Goal: Information Seeking & Learning: Learn about a topic

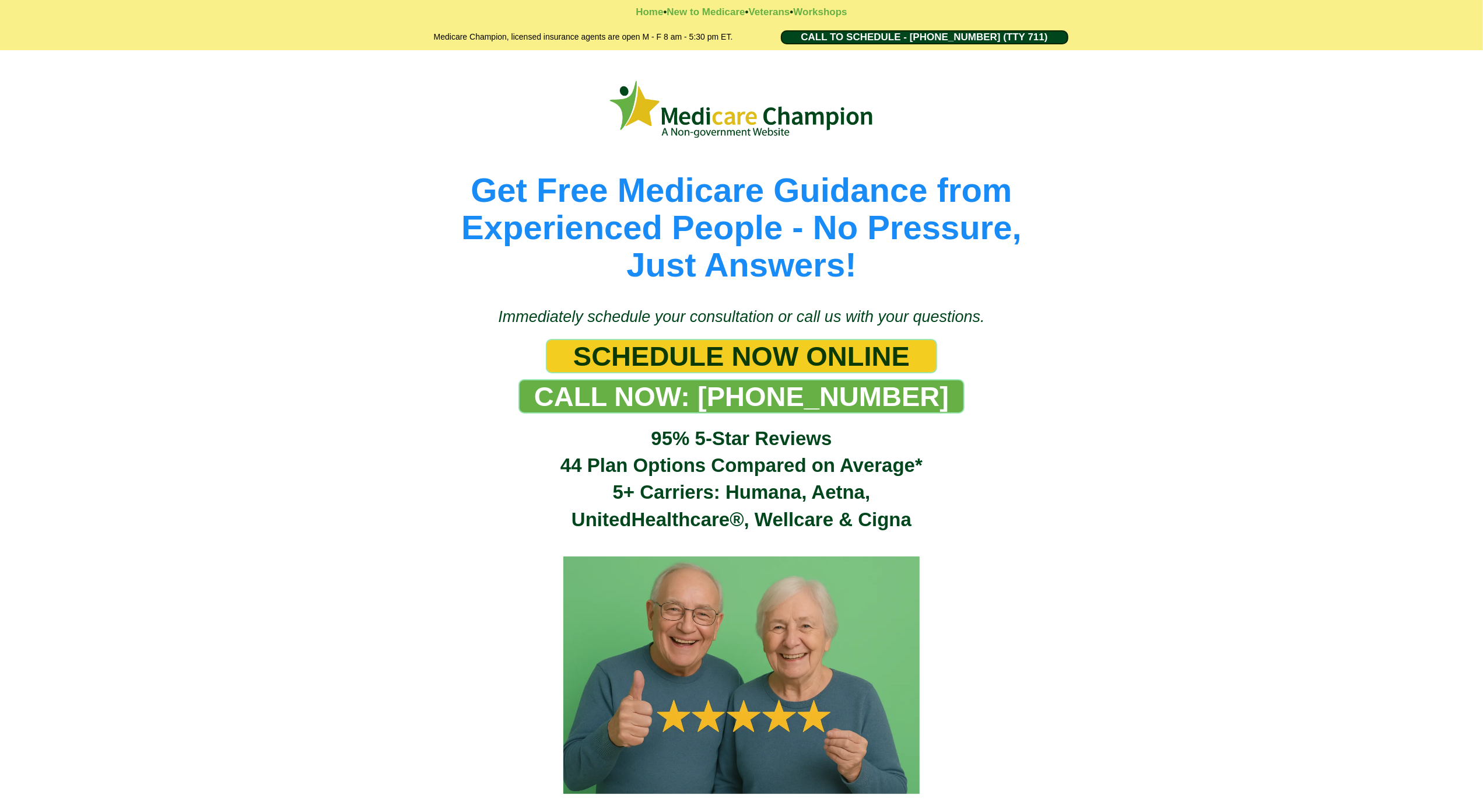
click at [100, 96] on div "Get Free Medicare Guidance from Experienced People - No Pressure, Just Answers!" at bounding box center [741, 172] width 1483 height 245
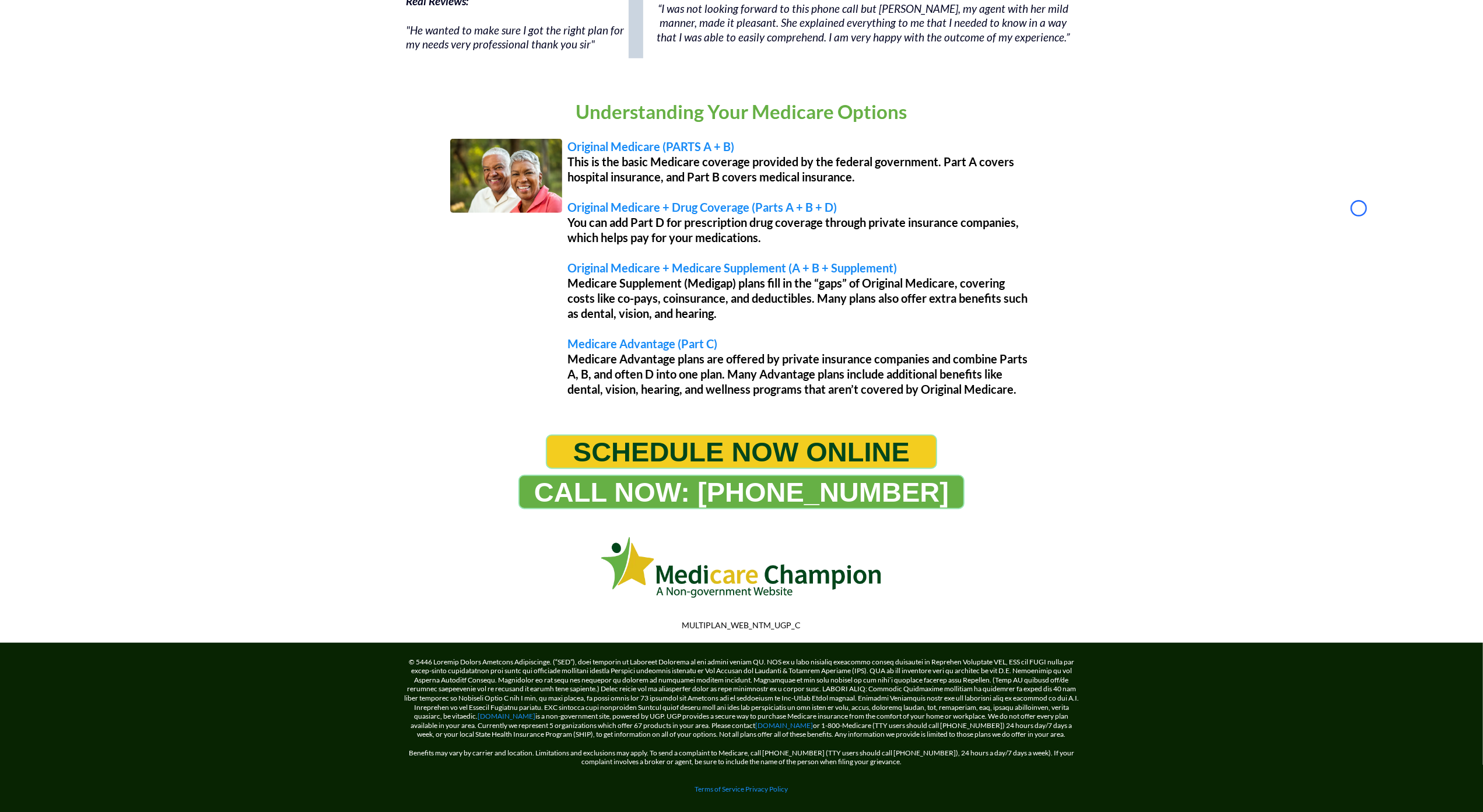
scroll to position [879, 0]
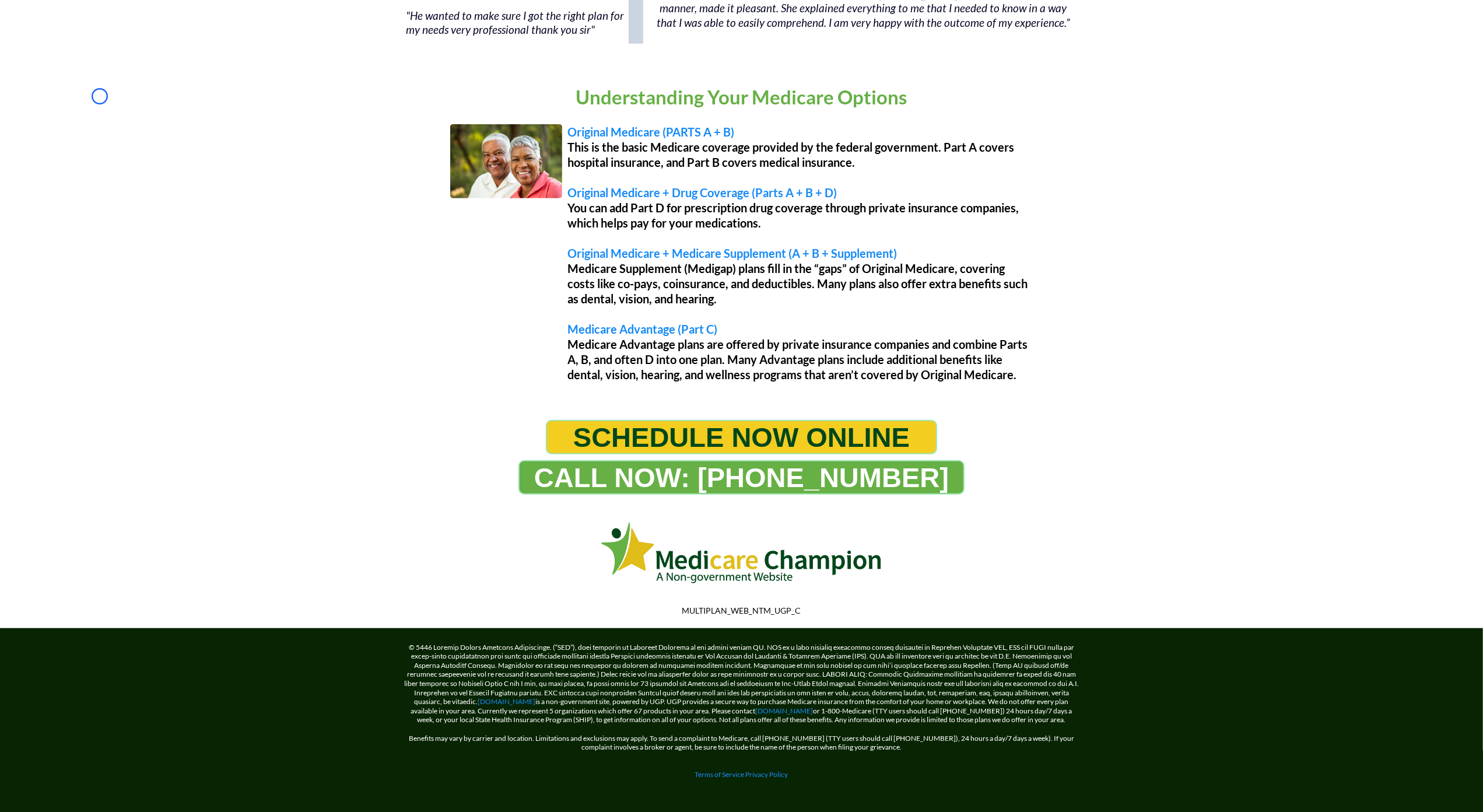
click at [100, 96] on div "Understanding Your Medicare Options Original Medicare (PARTS A + B) This is the…" at bounding box center [741, 234] width 1483 height 347
click at [74, 110] on div "Understanding Your Medicare Options Original Medicare (PARTS A + B) This is the…" at bounding box center [741, 234] width 1483 height 347
click at [92, 100] on div "Understanding Your Medicare Options Original Medicare (PARTS A + B) This is the…" at bounding box center [741, 234] width 1483 height 347
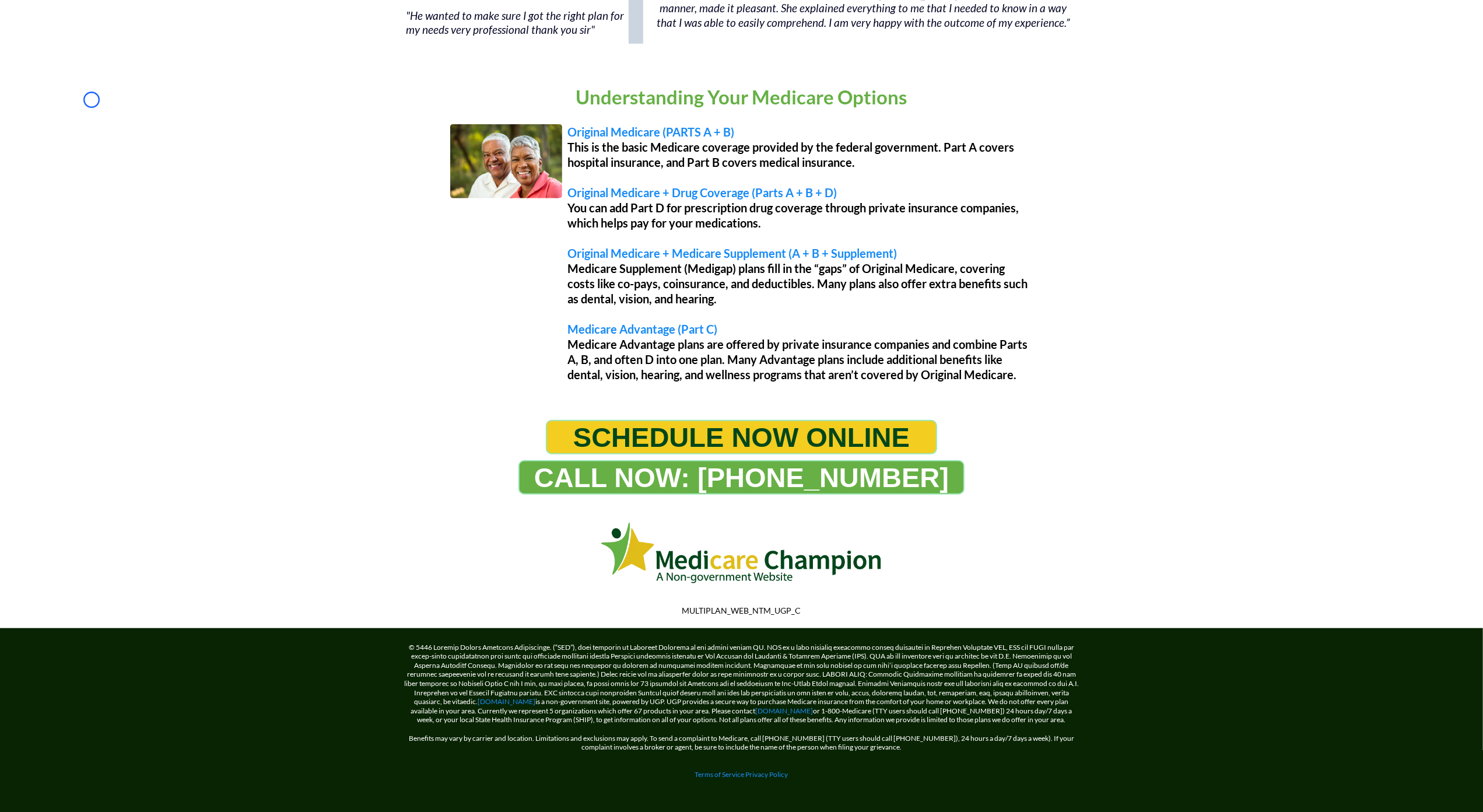
scroll to position [0, 0]
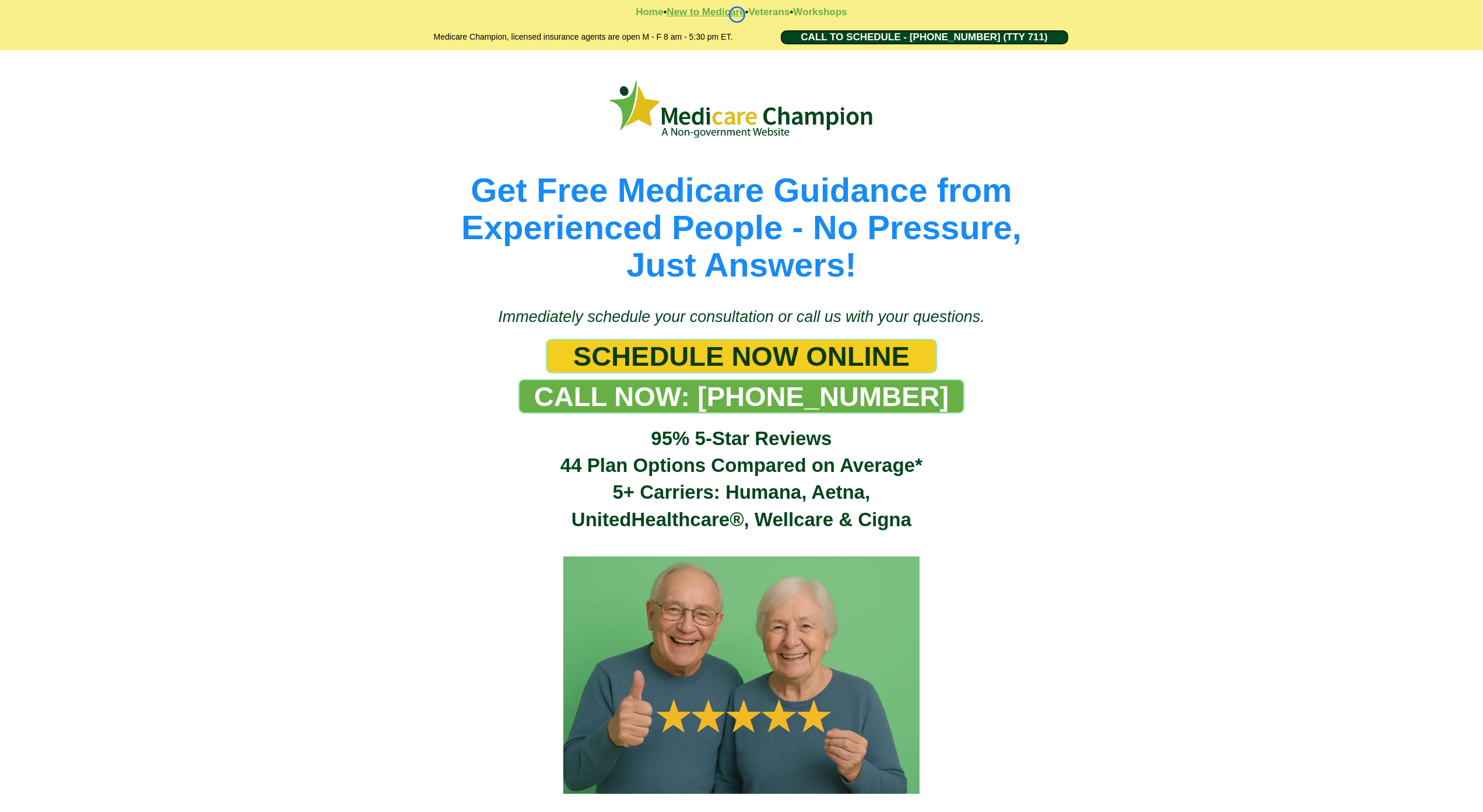
click at [737, 14] on strong "New to Medicare" at bounding box center [705, 12] width 78 height 11
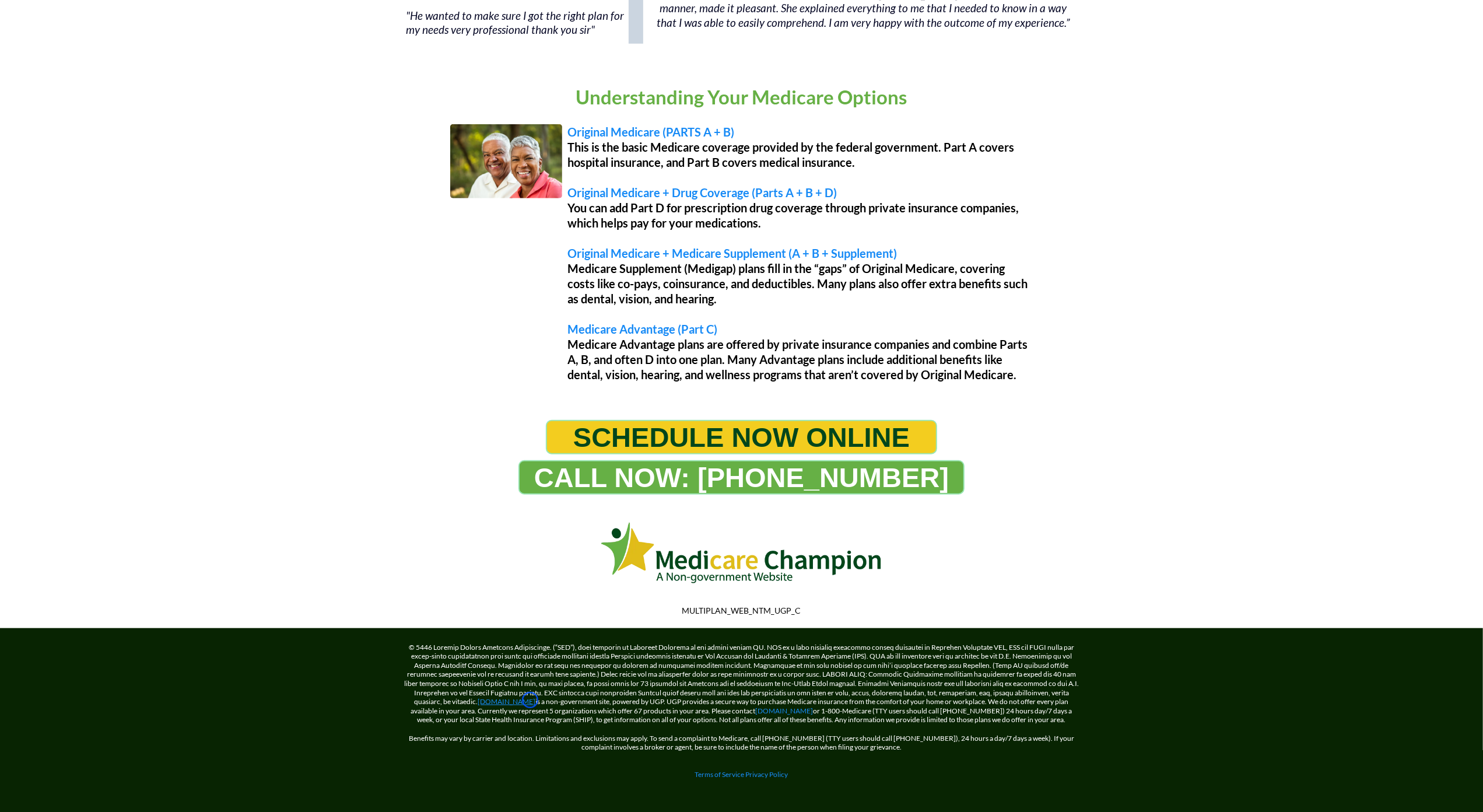
click at [530, 700] on link "[DOMAIN_NAME]" at bounding box center [507, 702] width 57 height 9
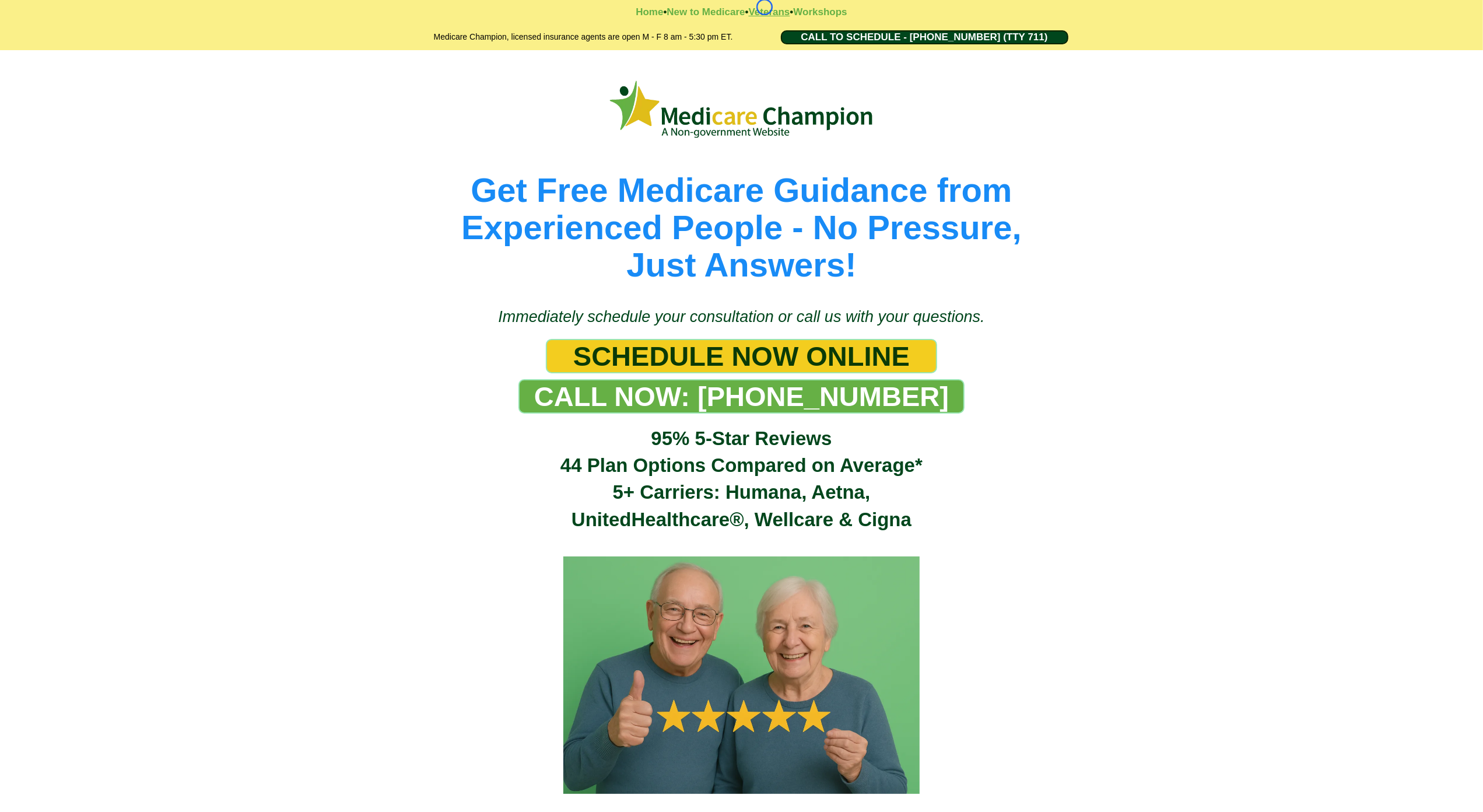
click at [764, 7] on strong "Veterans" at bounding box center [769, 12] width 41 height 11
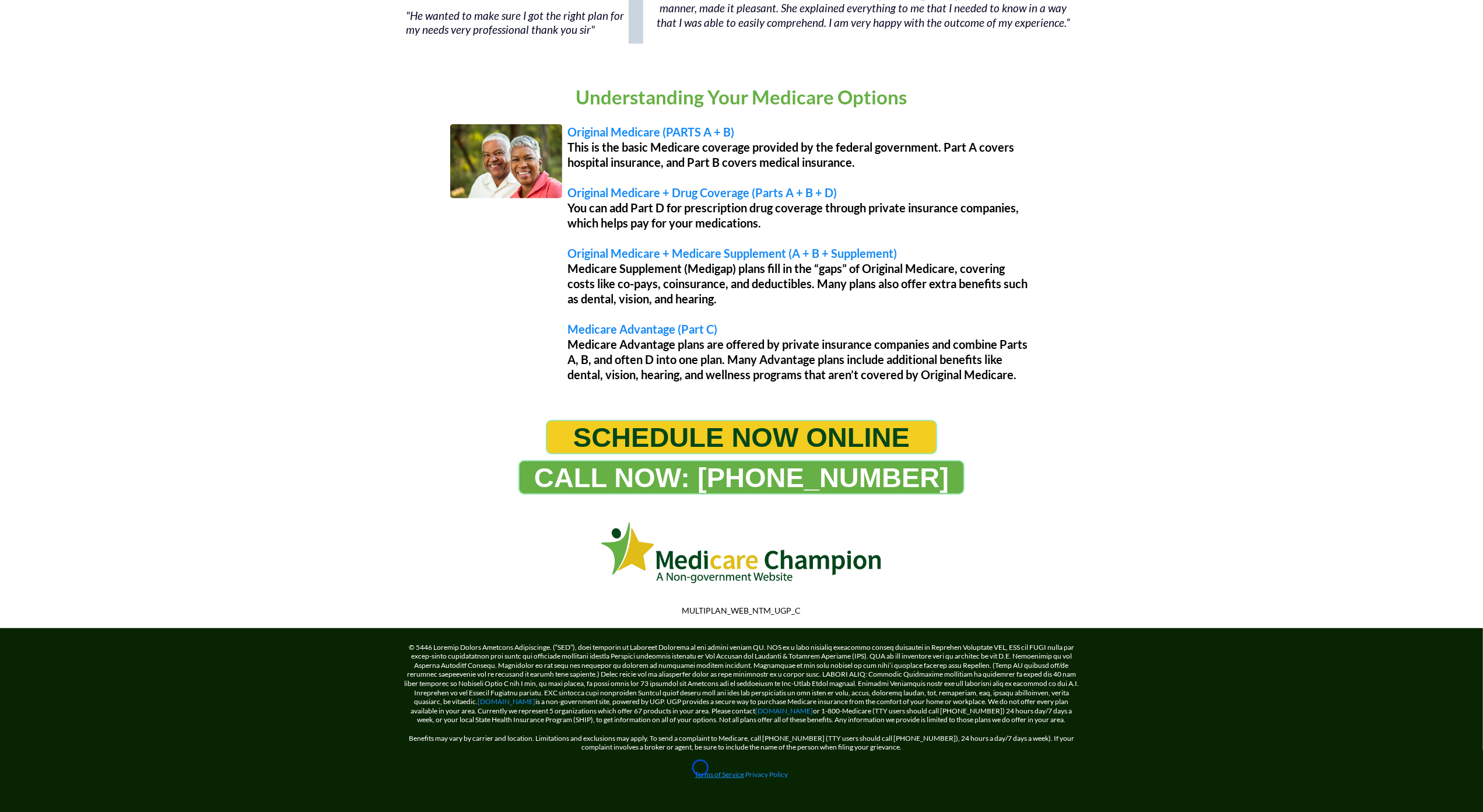
click at [701, 770] on link "Terms of Service" at bounding box center [719, 774] width 49 height 9
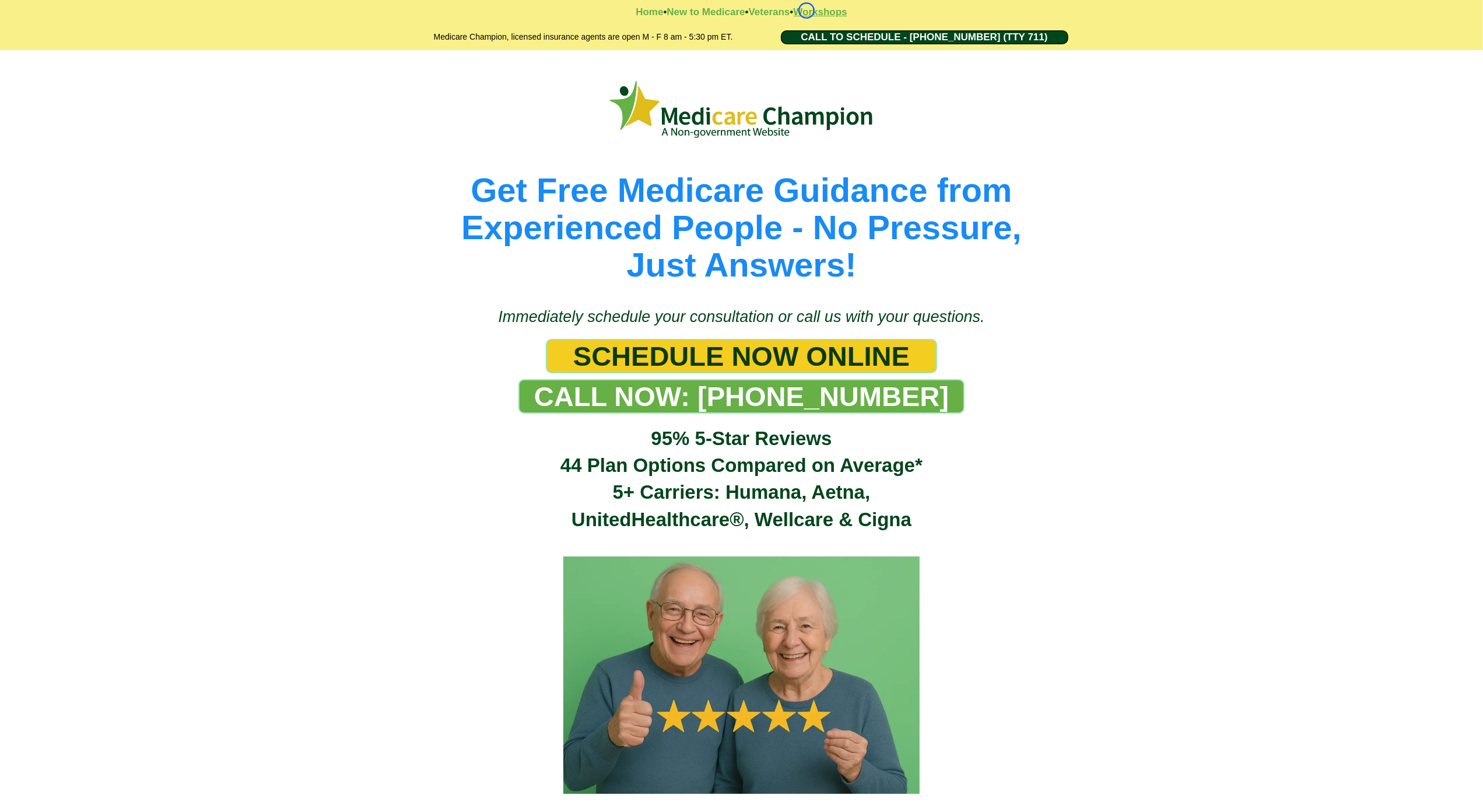
click at [807, 11] on strong "Workshops" at bounding box center [820, 12] width 54 height 11
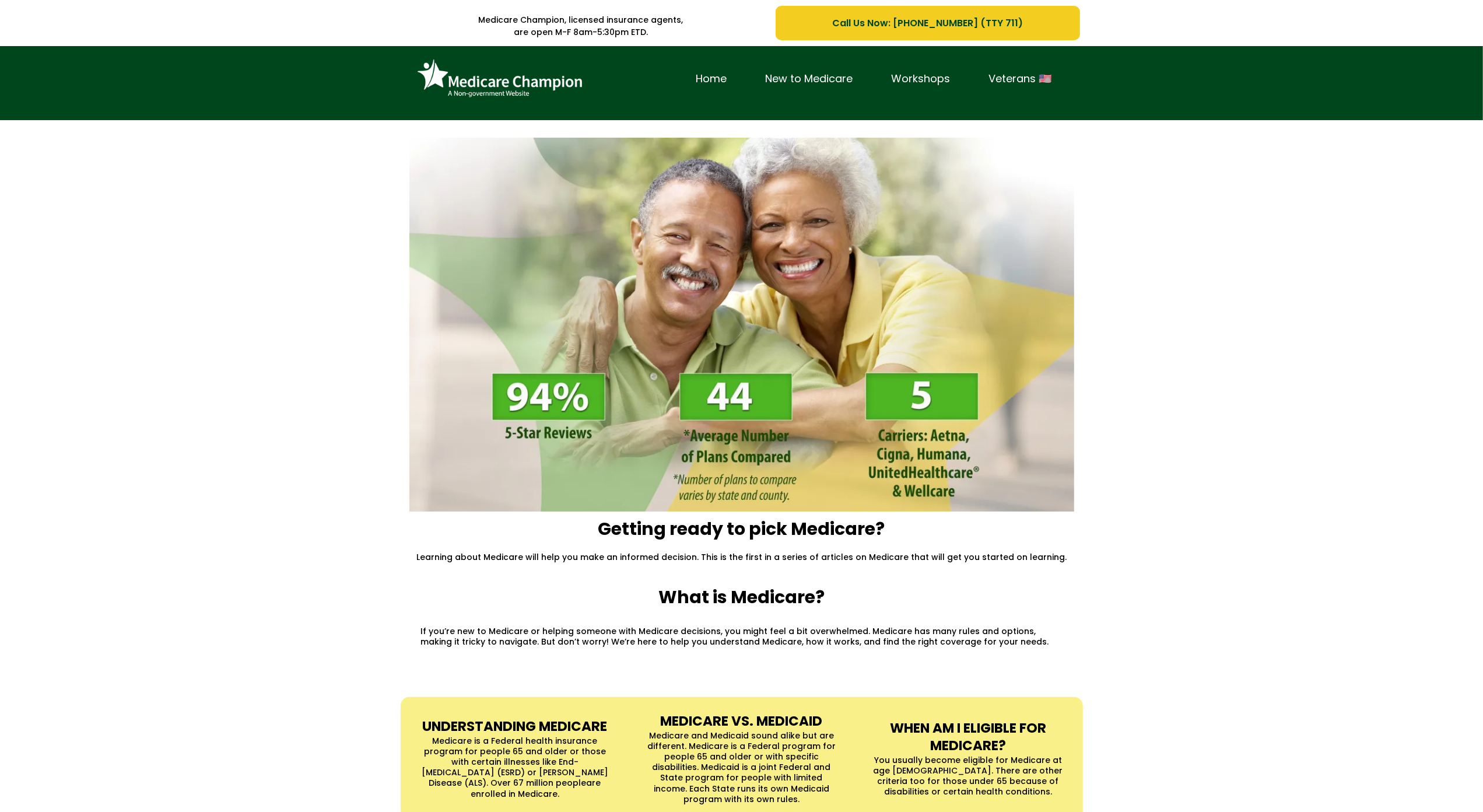
click at [102, 102] on div "Home New to Medicare Workshops Veterans 🇺🇸" at bounding box center [741, 83] width 1483 height 74
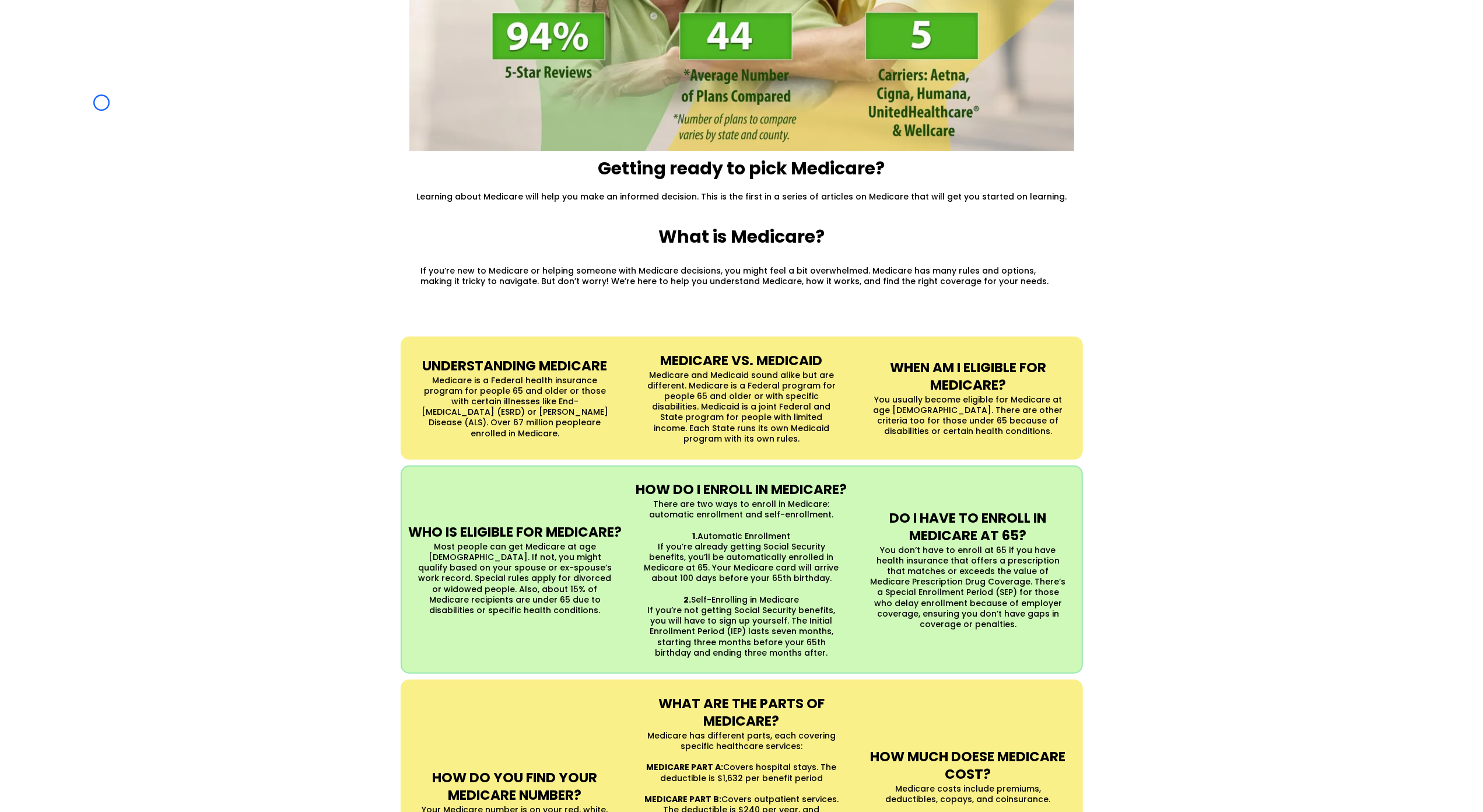
scroll to position [419, 0]
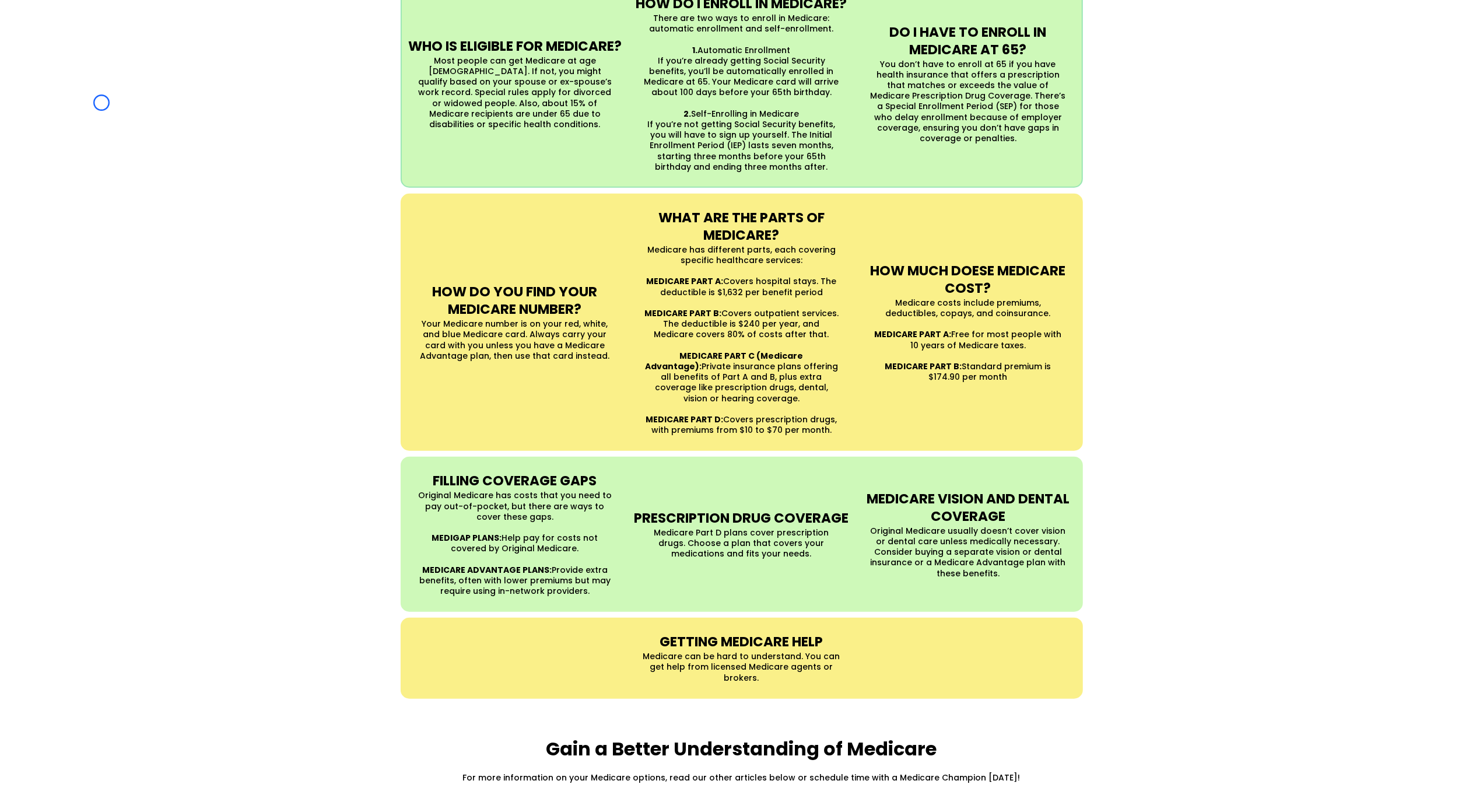
click at [102, 102] on div "UNDERSTANDING MEDICARE Medicare is a Federal health insurance program for peopl…" at bounding box center [741, 275] width 1483 height 871
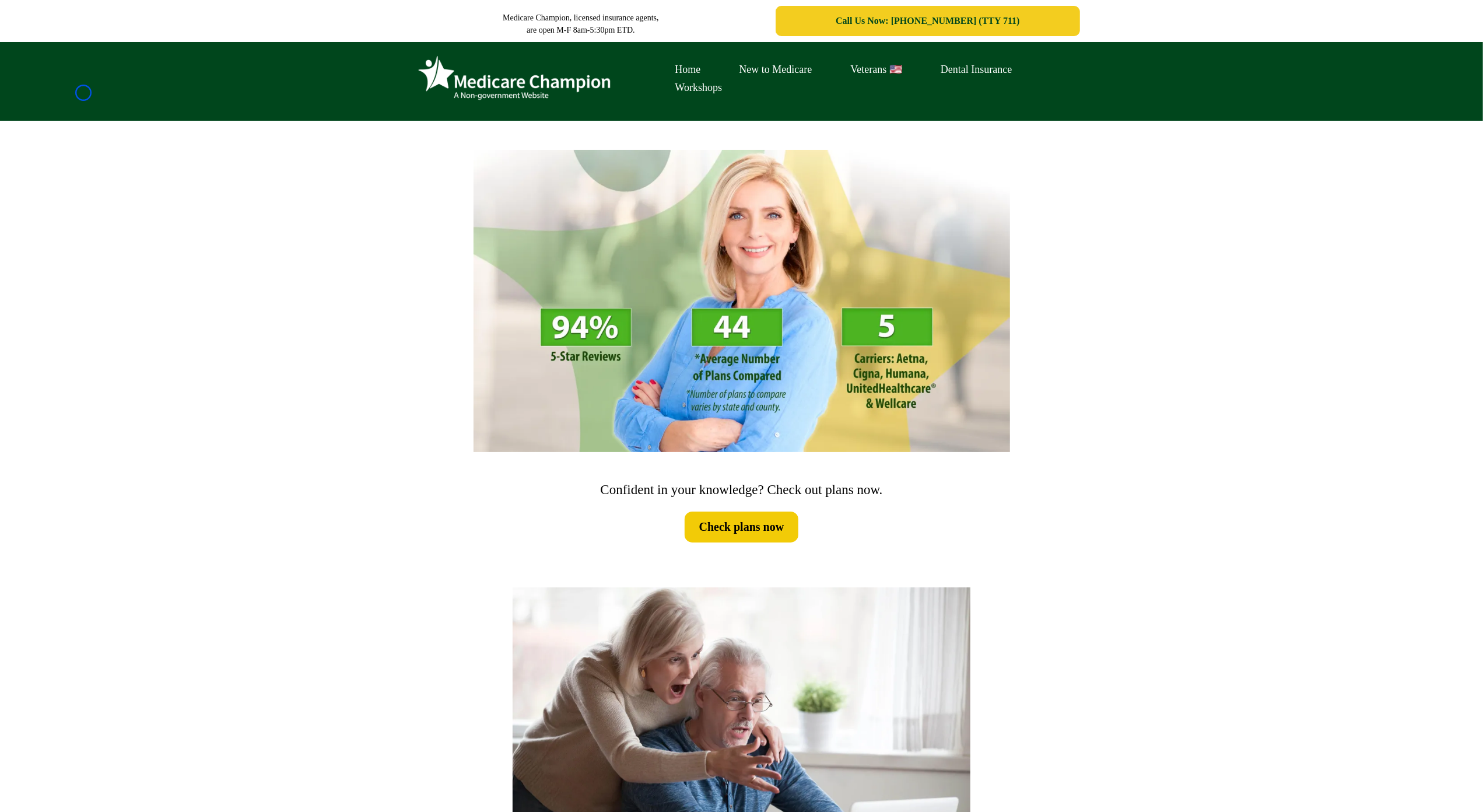
click at [84, 93] on div "Home New to Medicare Veterans 🇺🇸 Dental Insurance Workshops" at bounding box center [741, 82] width 1483 height 79
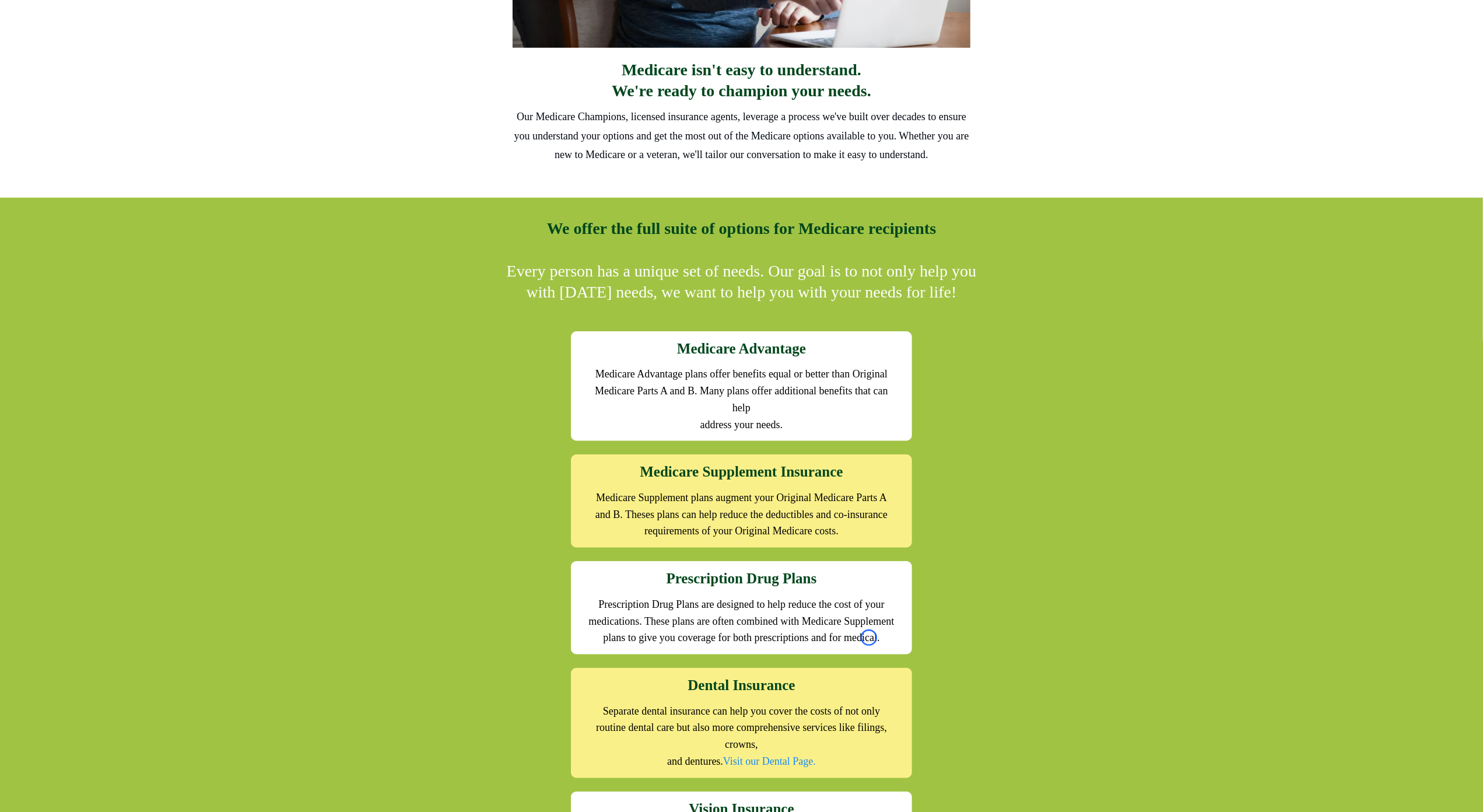
scroll to position [926, 0]
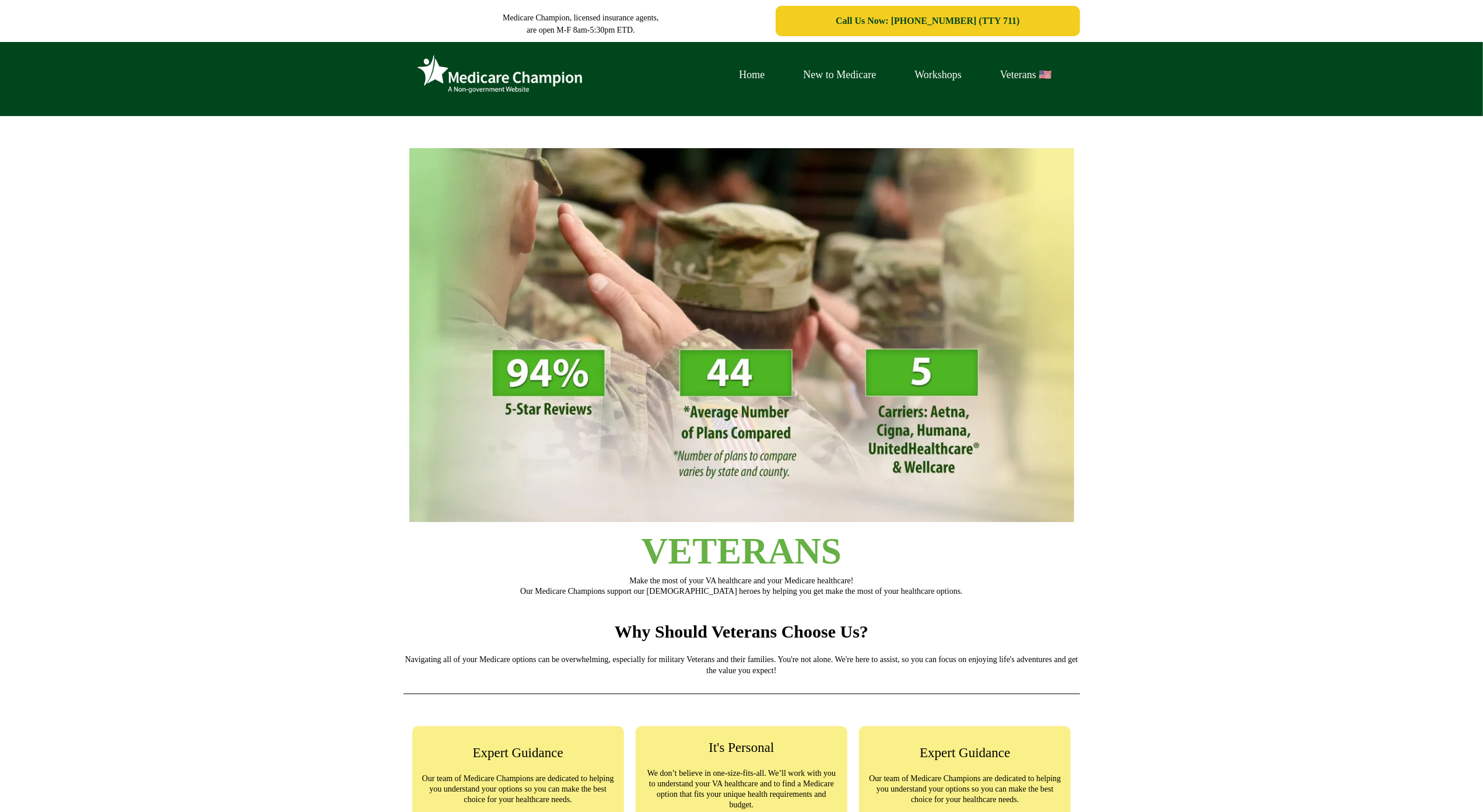
click at [94, 73] on div "Home New to Medicare Workshops Veterans 🇺🇸" at bounding box center [741, 79] width 1483 height 74
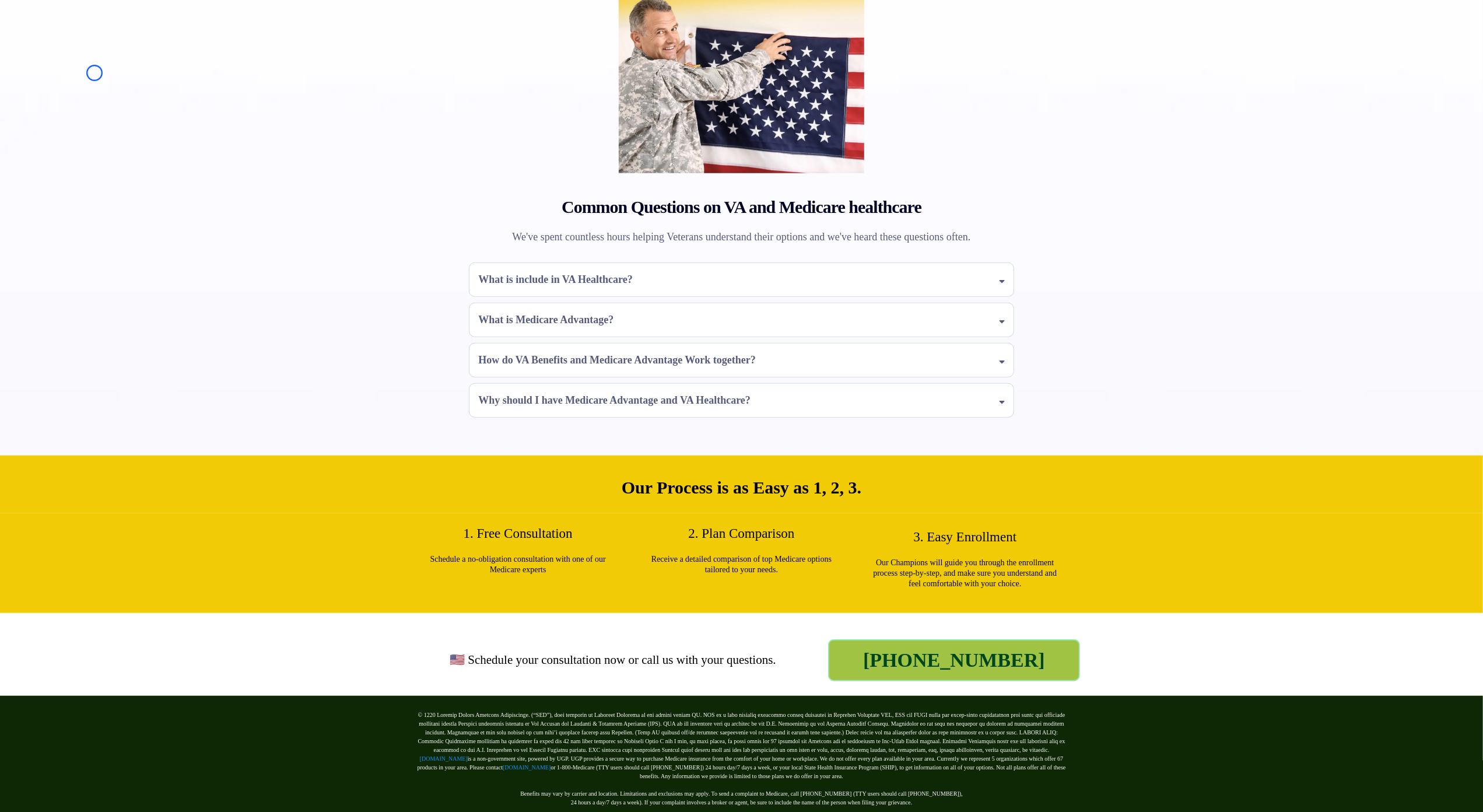
scroll to position [889, 0]
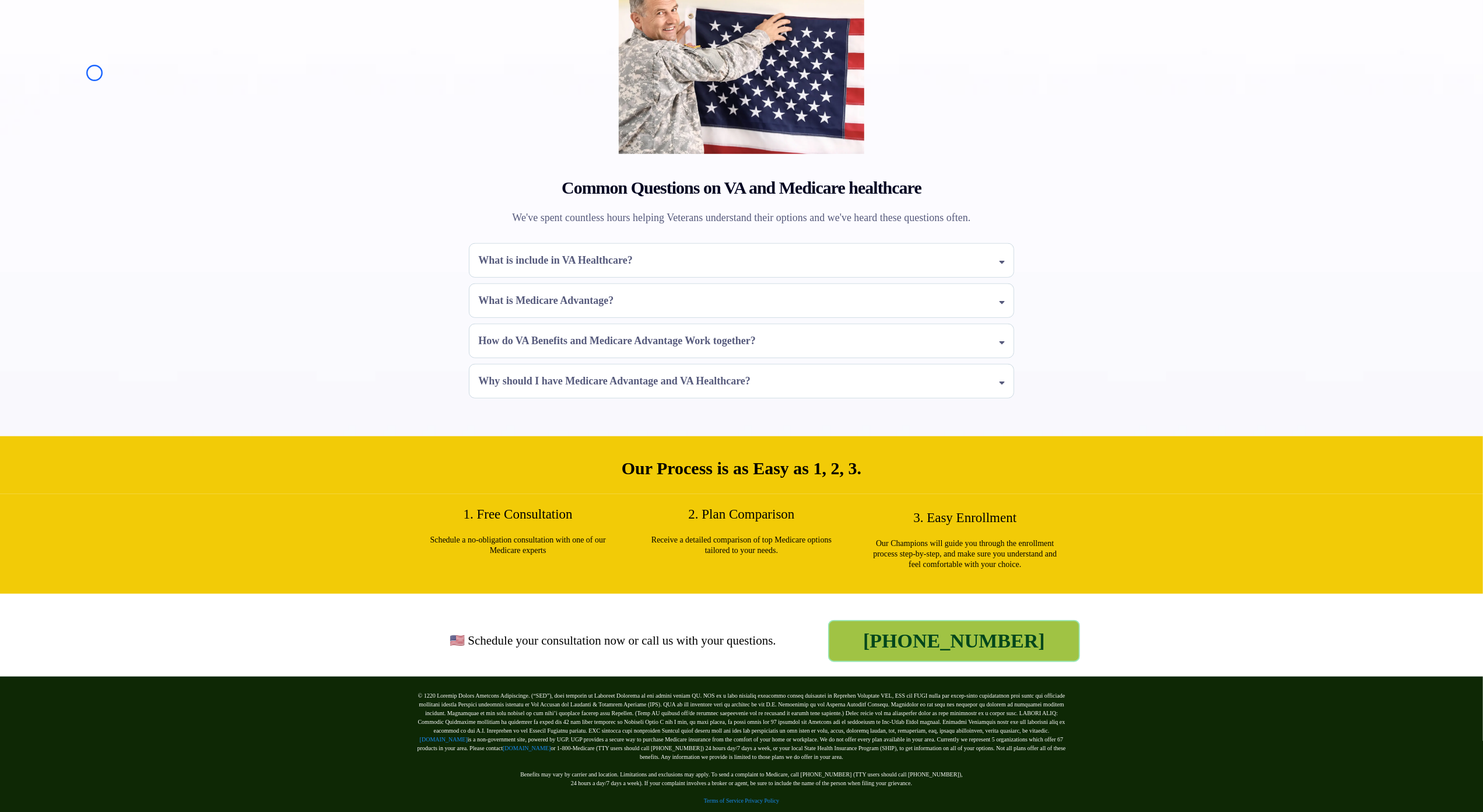
click at [94, 73] on div "Common Questions on VA and Medicare healthcare We've spent countless hours help…" at bounding box center [741, 195] width 1483 height 481
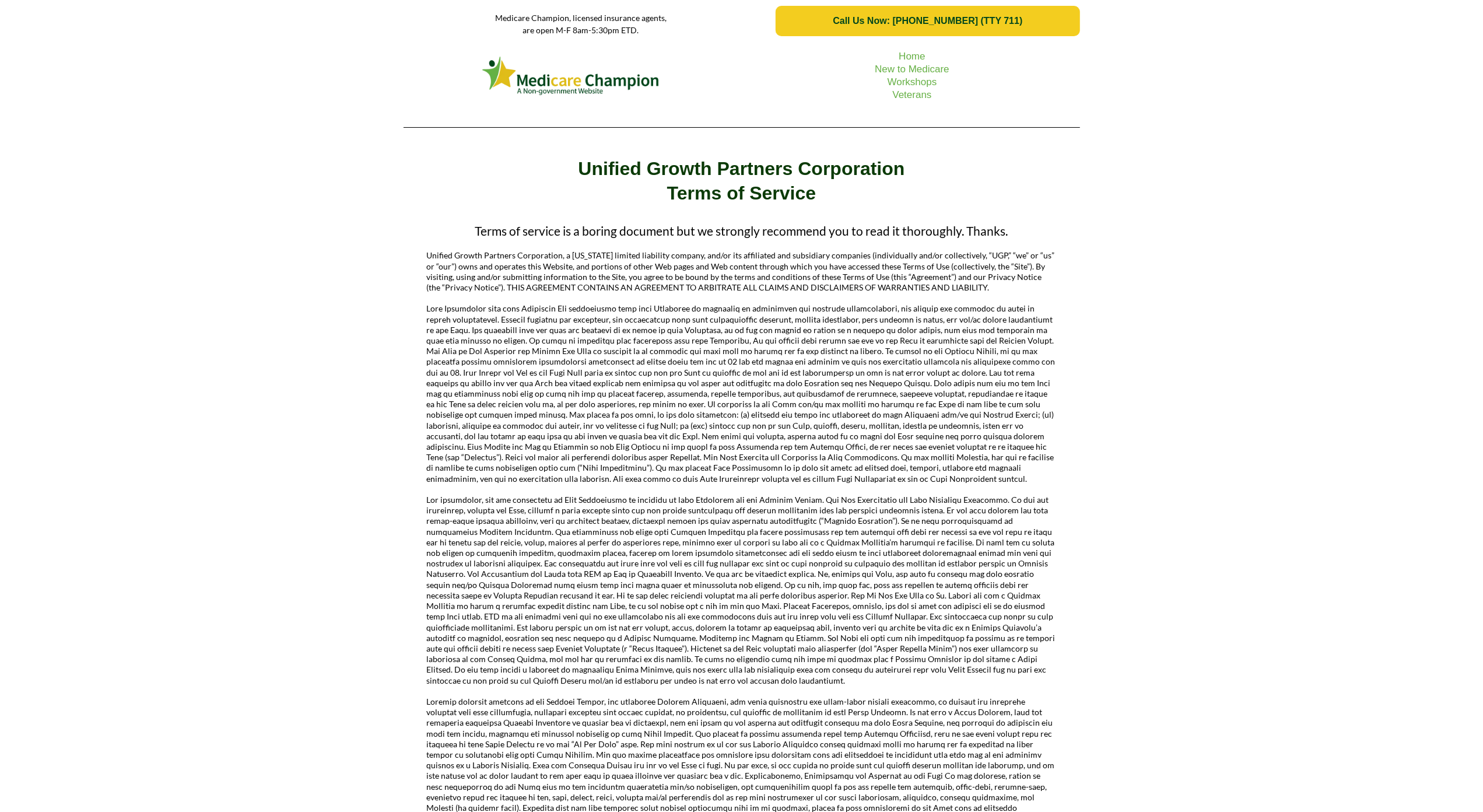
click at [102, 84] on div "Home New to Medicare Workshops Veterans" at bounding box center [741, 89] width 1483 height 94
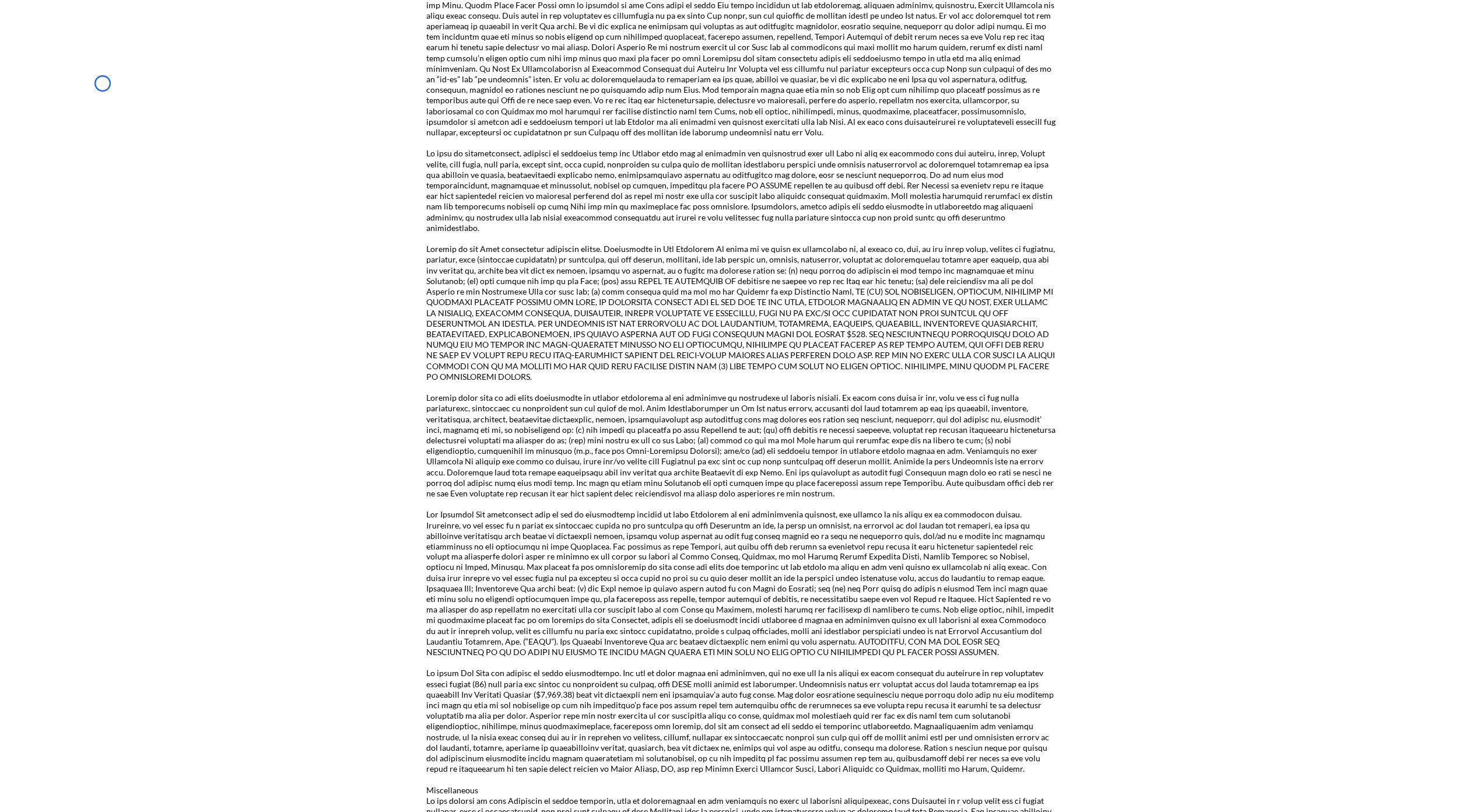
scroll to position [1709, 0]
